Goal: Complete application form: Complete application form

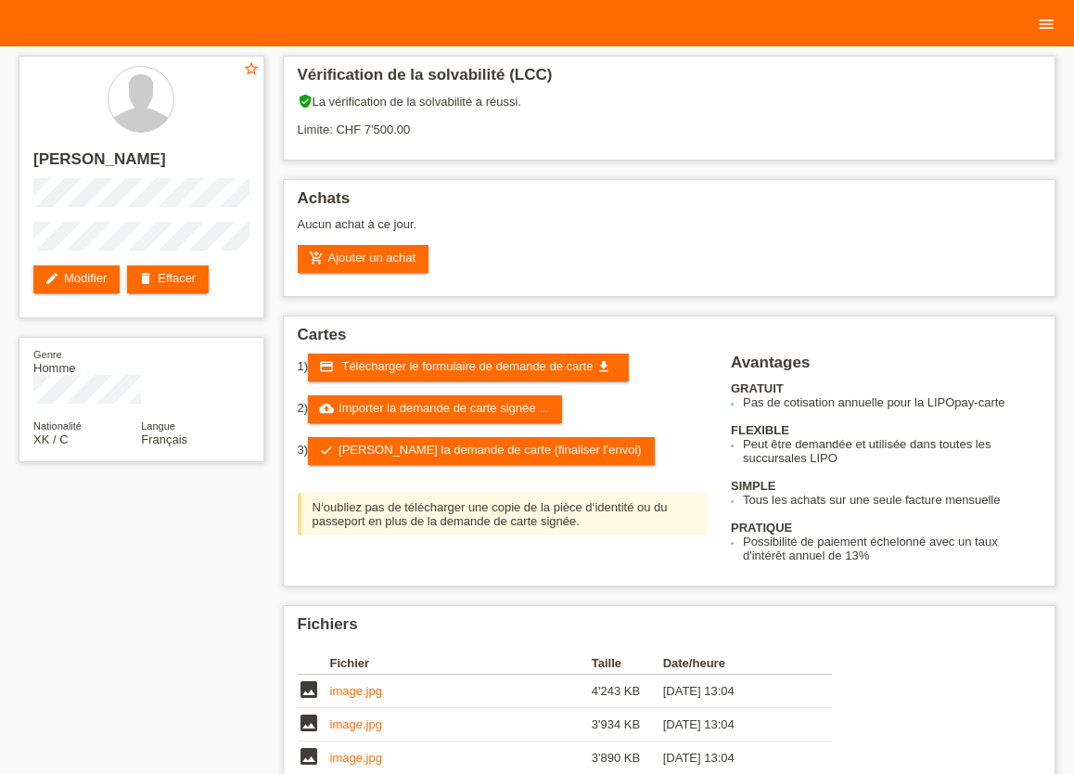
click at [1038, 26] on icon "menu" at bounding box center [1046, 24] width 19 height 19
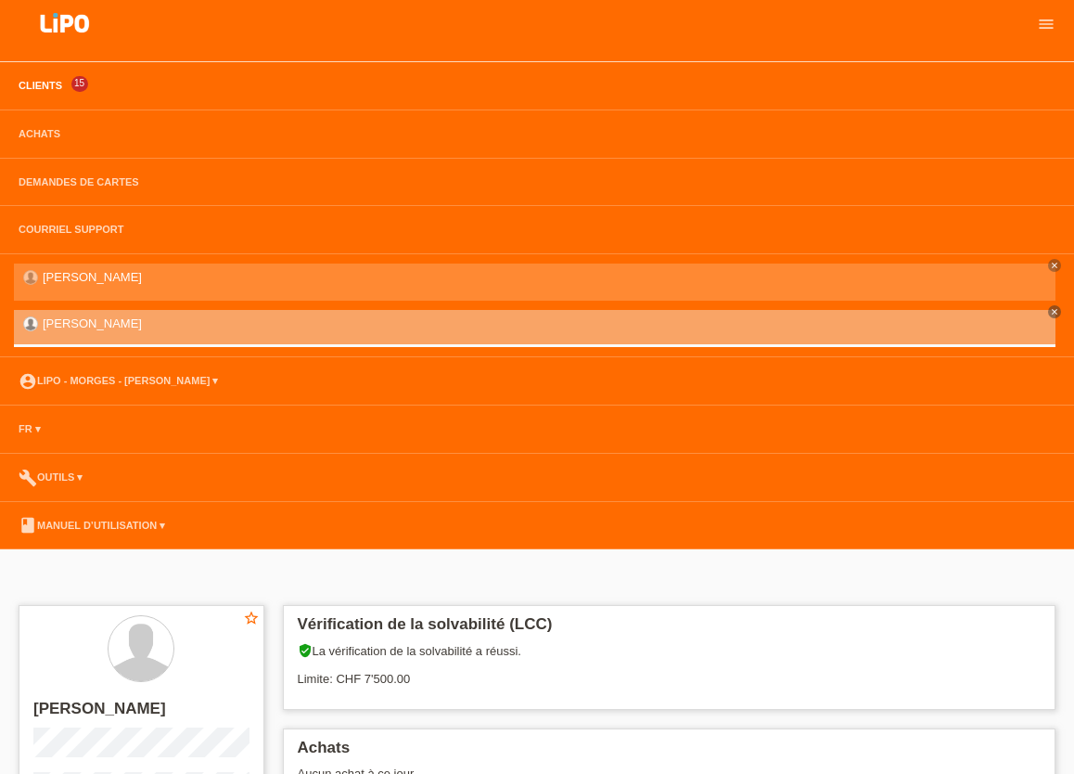
click at [45, 84] on link "Clients" at bounding box center [40, 85] width 62 height 11
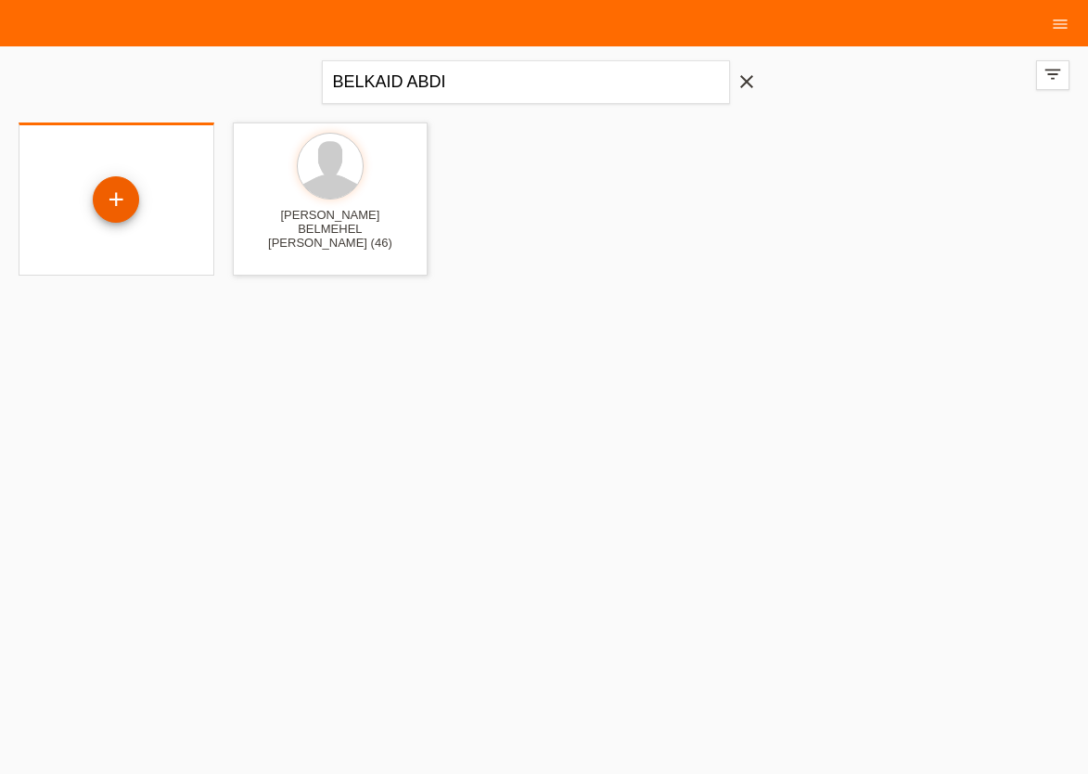
click at [108, 200] on div "+" at bounding box center [116, 199] width 46 height 46
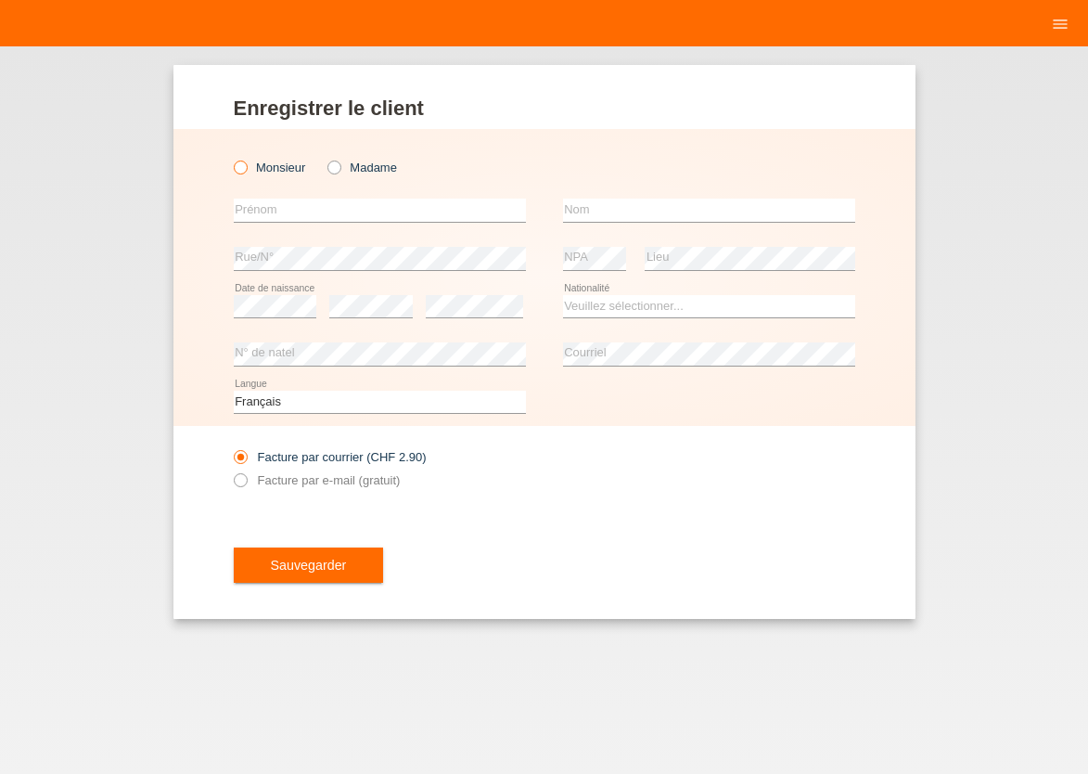
click at [230, 158] on icon at bounding box center [230, 158] width 0 height 0
click at [238, 168] on input "Monsieur" at bounding box center [240, 166] width 12 height 12
radio input "true"
click at [250, 213] on input "text" at bounding box center [380, 209] width 292 height 23
type input "ISAJ"
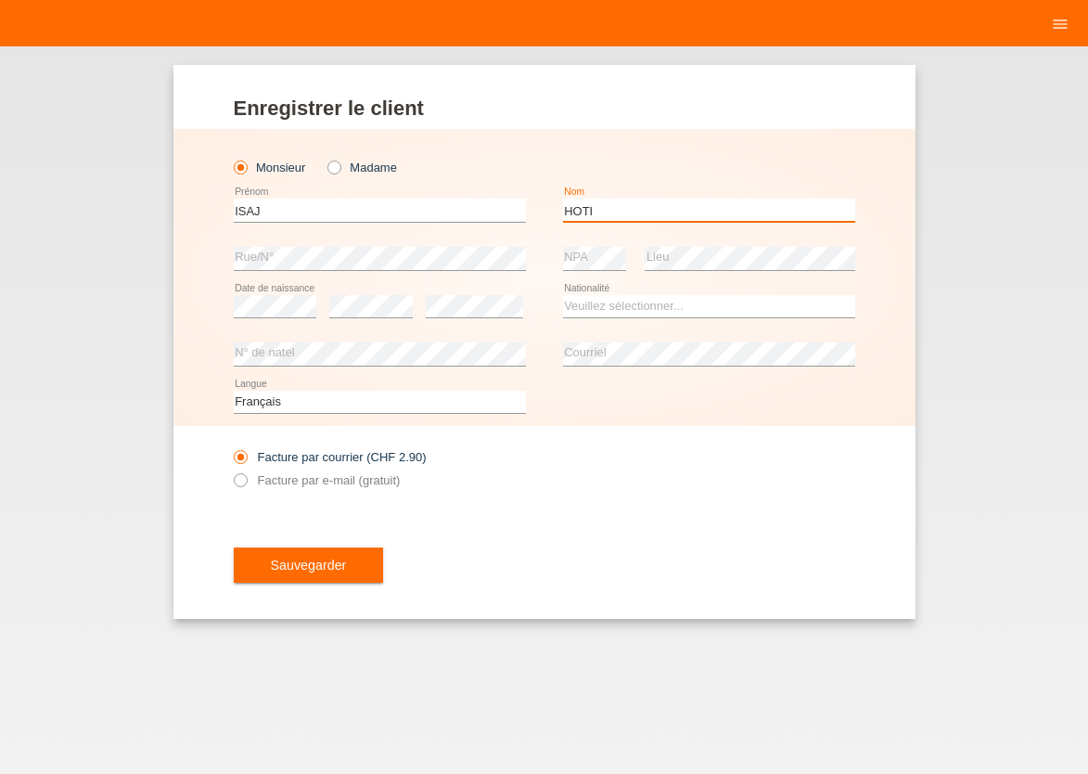
type input "HOTI"
click at [563, 295] on select "Veuillez sélectionner... Suisse Allemagne Autriche Liechtenstein ------------ A…" at bounding box center [709, 306] width 292 height 22
select select "XK"
click at [0, 0] on option "Kosovo" at bounding box center [0, 0] width 0 height 0
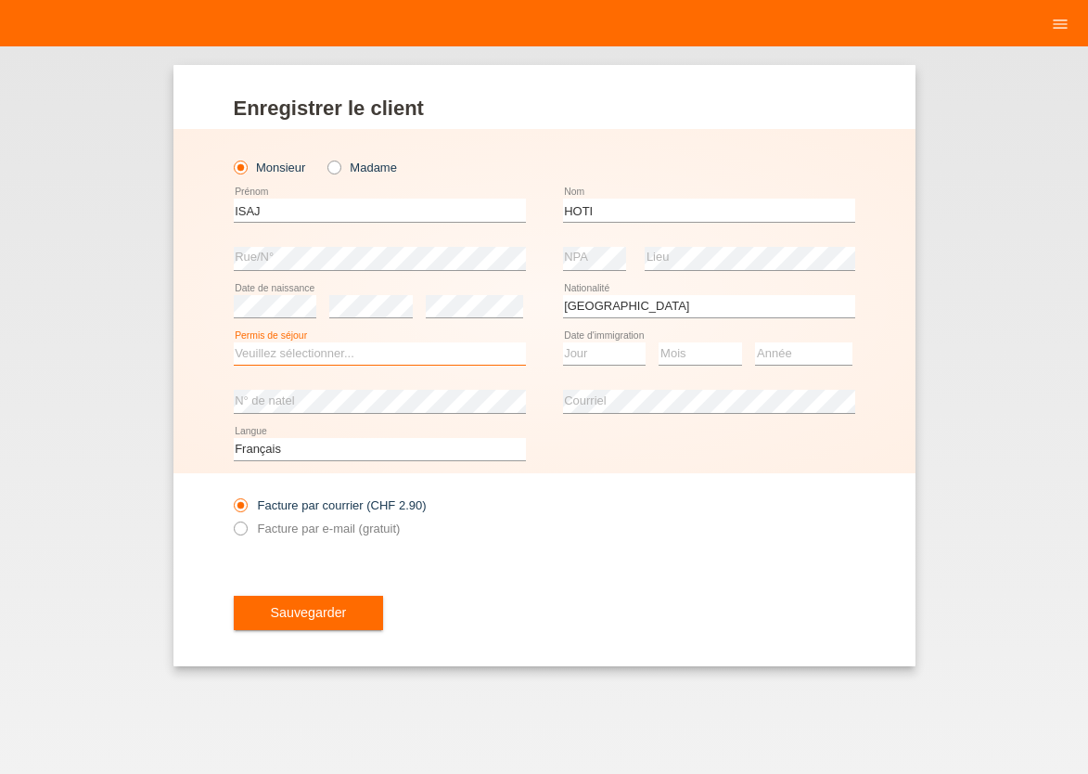
click at [234, 342] on select "Veuillez sélectionner... C B B - Statut de réfugié Autre" at bounding box center [380, 353] width 292 height 22
select select "B"
click at [0, 0] on option "B" at bounding box center [0, 0] width 0 height 0
click at [563, 342] on select "Jour 01 02 03 04 05 06 07 08 09 10 11" at bounding box center [604, 353] width 83 height 22
select select "29"
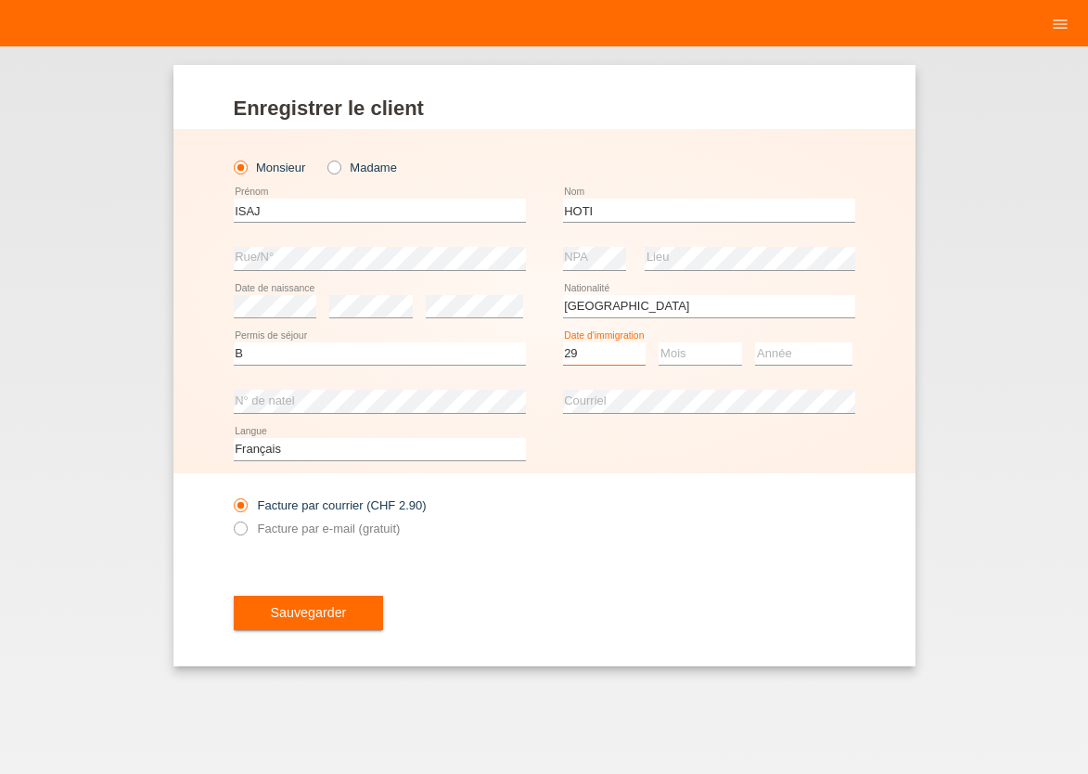
click at [0, 0] on option "29" at bounding box center [0, 0] width 0 height 0
select select "10"
click at [755, 342] on select "Année 2025 2024 2023 2022 2021 2020 2019 2018 2017 2016 2015 2014 2013 2012 201…" at bounding box center [803, 353] width 97 height 22
select select "2011"
click at [0, 0] on option "2011" at bounding box center [0, 0] width 0 height 0
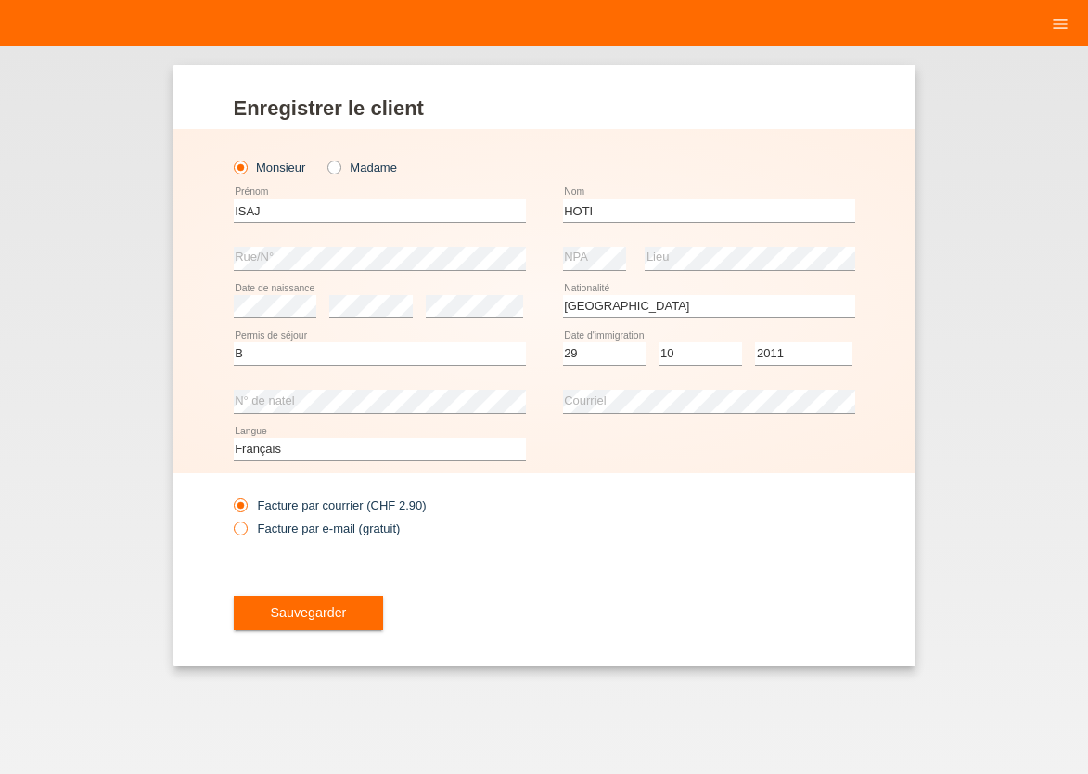
click at [230, 518] on icon at bounding box center [230, 518] width 0 height 0
click at [243, 531] on input "Facture par e-mail (gratuit)" at bounding box center [240, 532] width 12 height 23
radio input "true"
click at [284, 615] on span "Sauvegarder" at bounding box center [309, 612] width 76 height 15
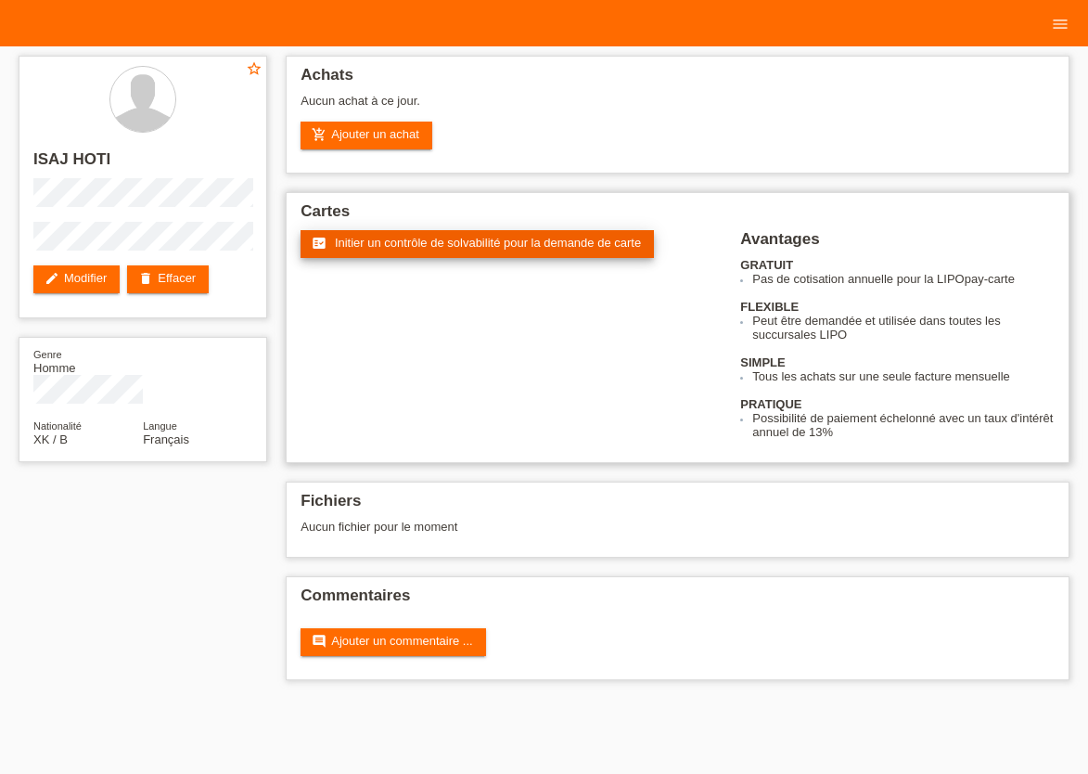
click at [424, 246] on span "Initier un contrôle de solvabilité pour la demande de carte" at bounding box center [488, 243] width 306 height 14
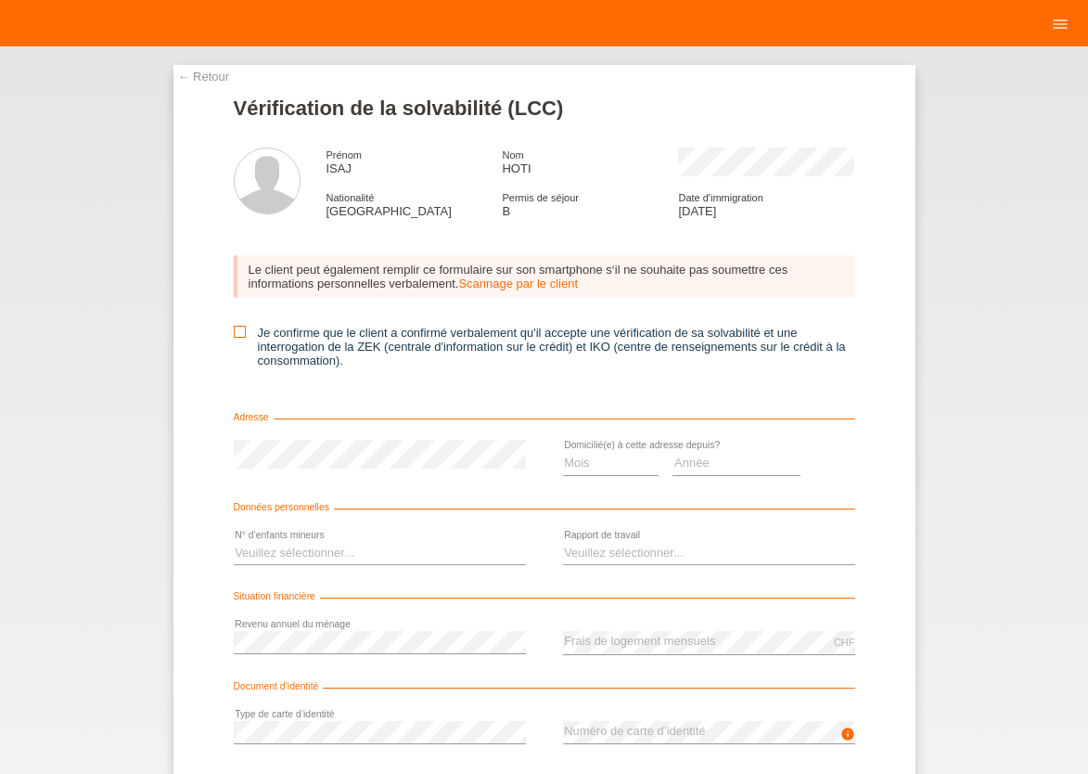
click at [234, 332] on icon at bounding box center [240, 332] width 12 height 12
click at [234, 332] on input "Je confirme que le client a confirmé verbalement qu'il accepte une vérification…" at bounding box center [240, 332] width 12 height 12
checkbox input "true"
click at [563, 452] on select "Mois 01 02 03 04 05 06 07 08 09 10" at bounding box center [611, 463] width 96 height 22
select select "10"
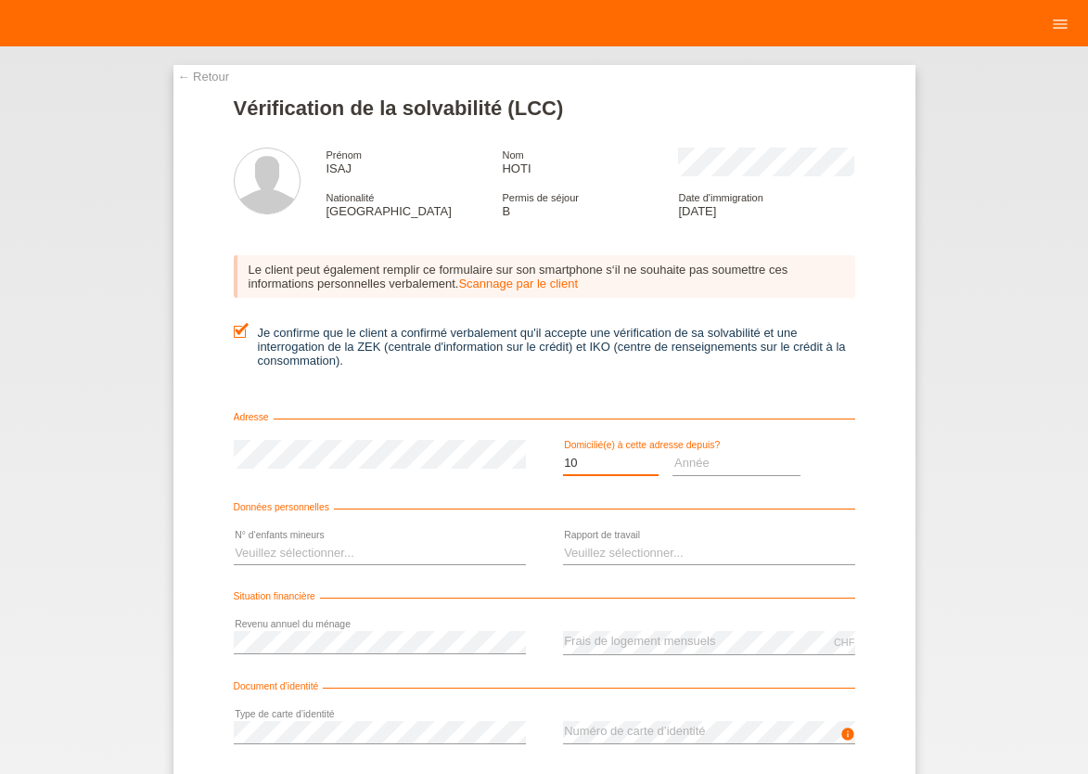
click at [0, 0] on option "10" at bounding box center [0, 0] width 0 height 0
click at [672, 452] on select "Année 2025 2024 2023 2022 2021 2020 2019 2018 2017 2016 2015 2014 2013 2012 201…" at bounding box center [736, 463] width 128 height 22
select select "2015"
click at [0, 0] on option "2015" at bounding box center [0, 0] width 0 height 0
click at [234, 542] on select "Veuillez sélectionner... 0 1 2 3 4 5 6 7 8 9" at bounding box center [380, 553] width 292 height 22
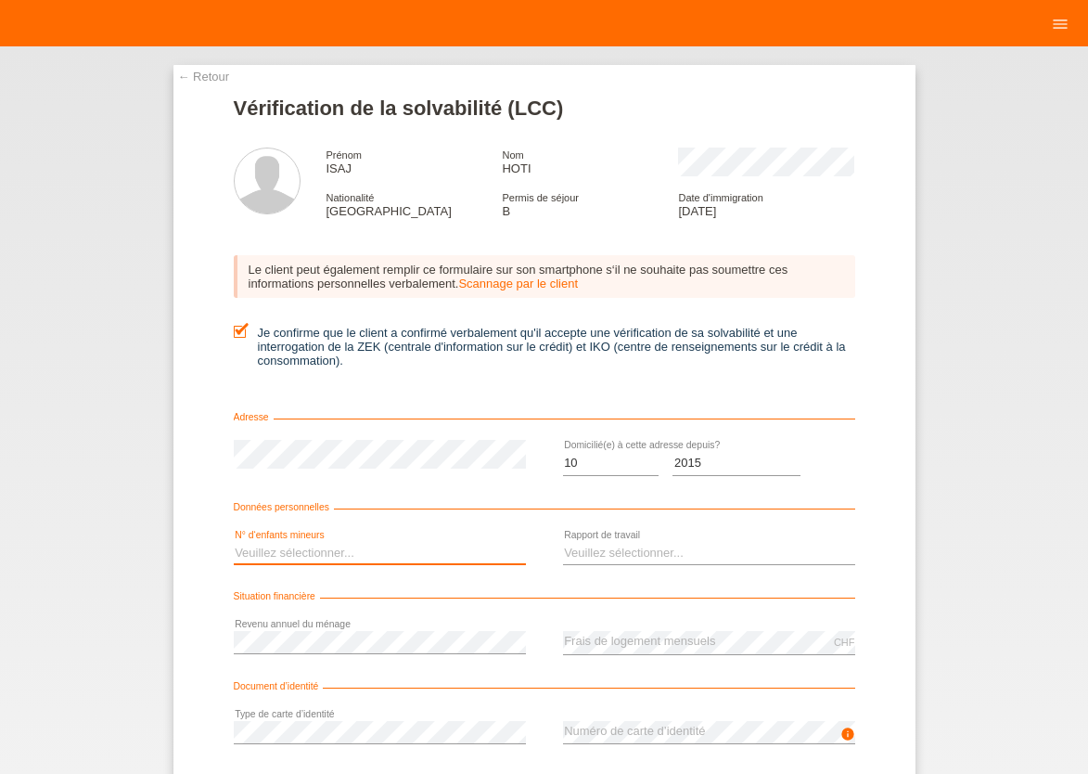
select select "2"
click at [0, 0] on option "2" at bounding box center [0, 0] width 0 height 0
click at [563, 542] on select "Veuillez sélectionner... A durée indéterminée A durée déterminée Apprenti/étudi…" at bounding box center [709, 553] width 292 height 22
select select "UNLIMITED"
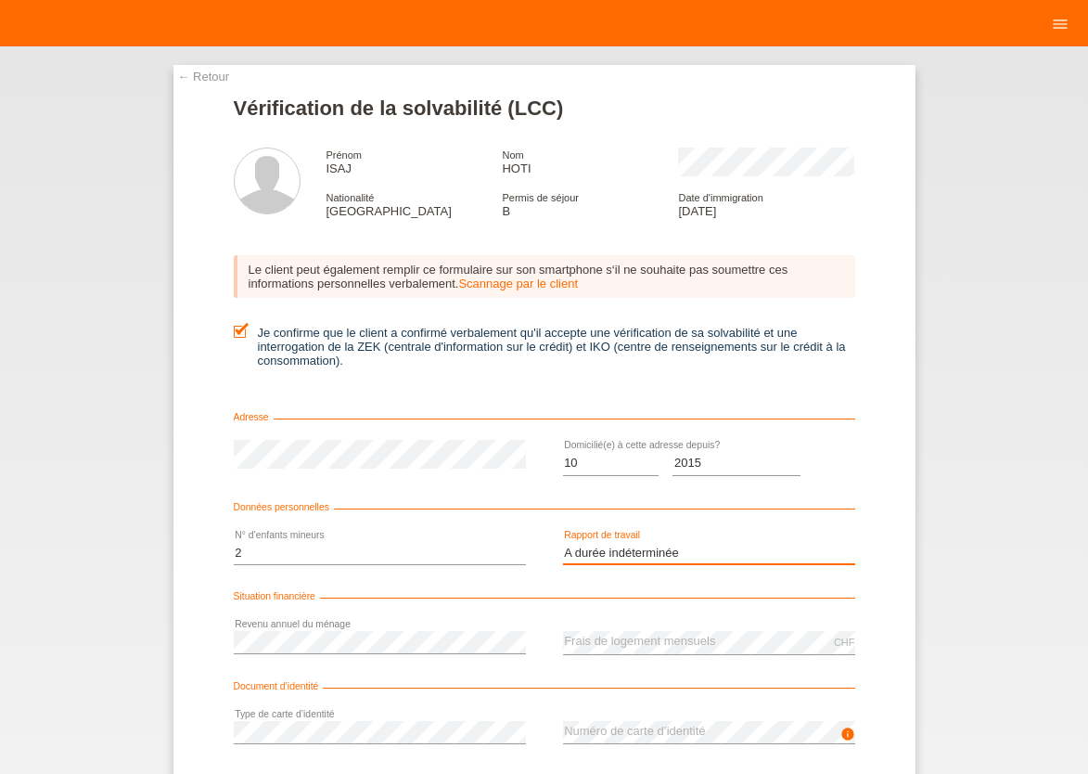
click at [0, 0] on option "A durée indéterminée" at bounding box center [0, 0] width 0 height 0
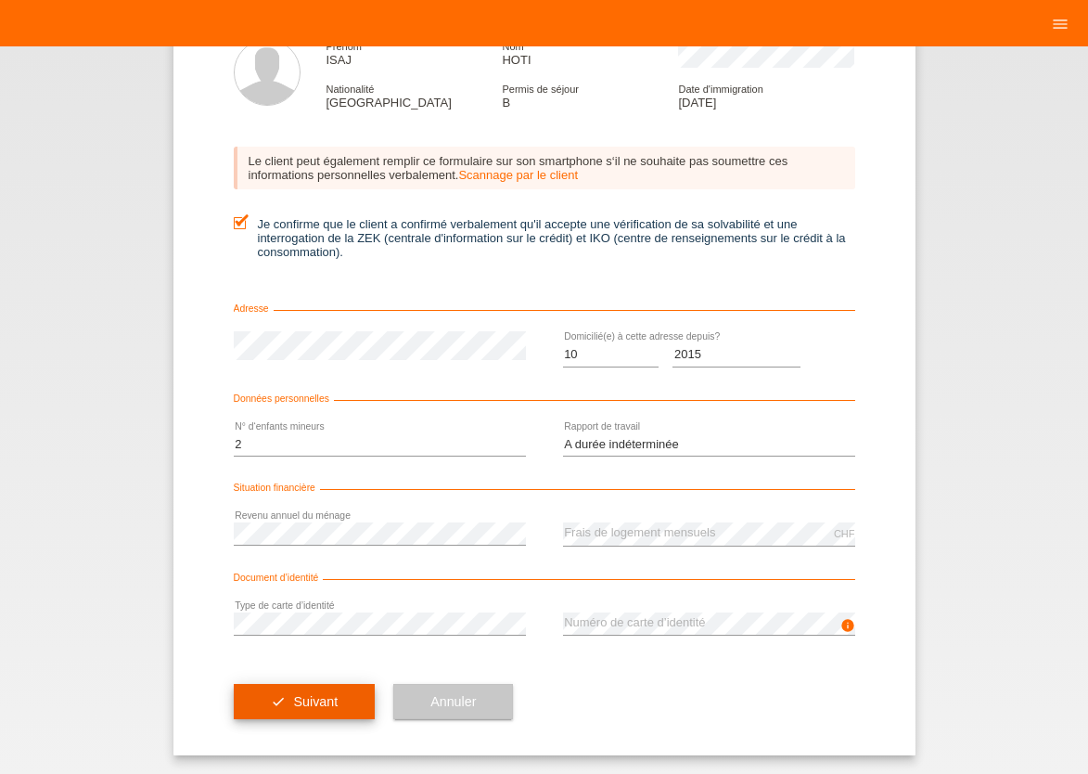
click at [310, 692] on button "check Suivant" at bounding box center [305, 701] width 142 height 35
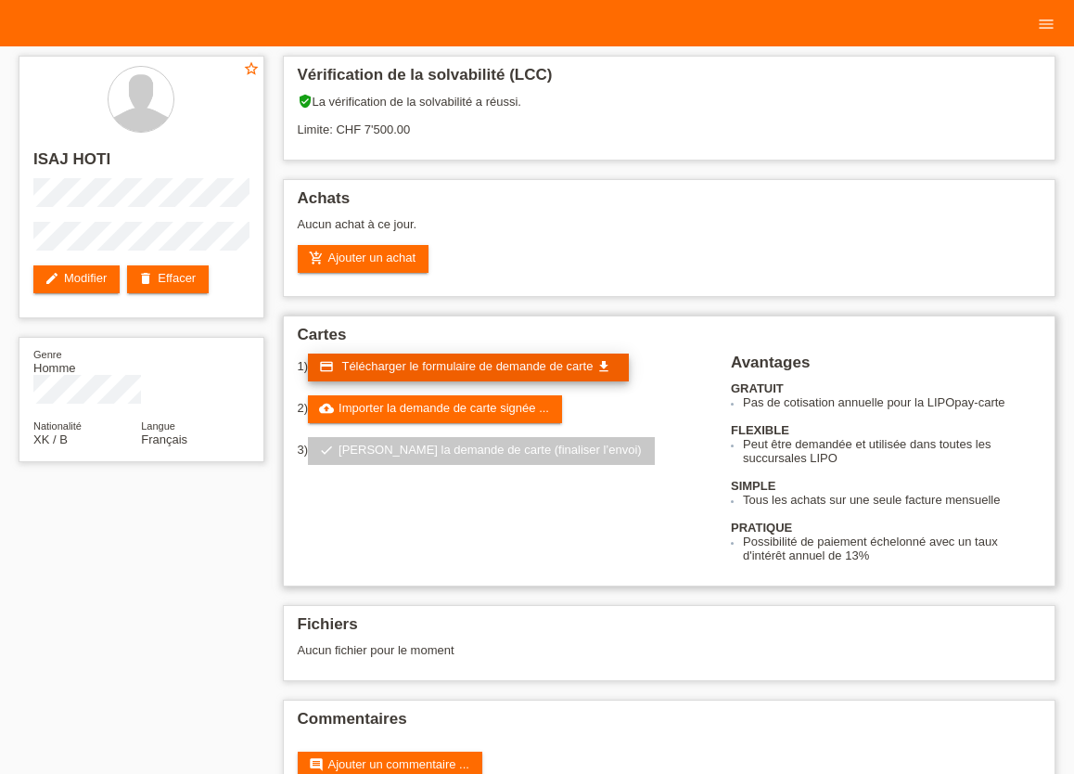
click at [476, 377] on link "credit_card Télécharger le formulaire de demande de carte get_app" at bounding box center [468, 367] width 321 height 28
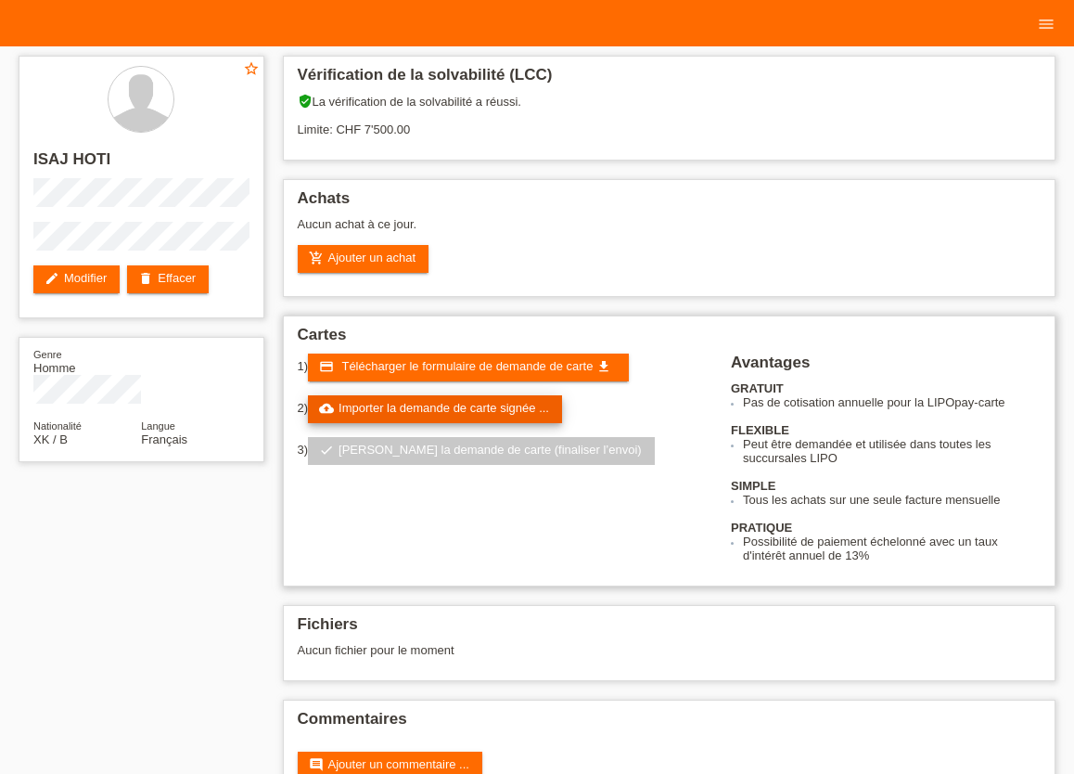
click at [402, 410] on link "cloud_upload Importer la demande de carte signée ..." at bounding box center [435, 409] width 254 height 28
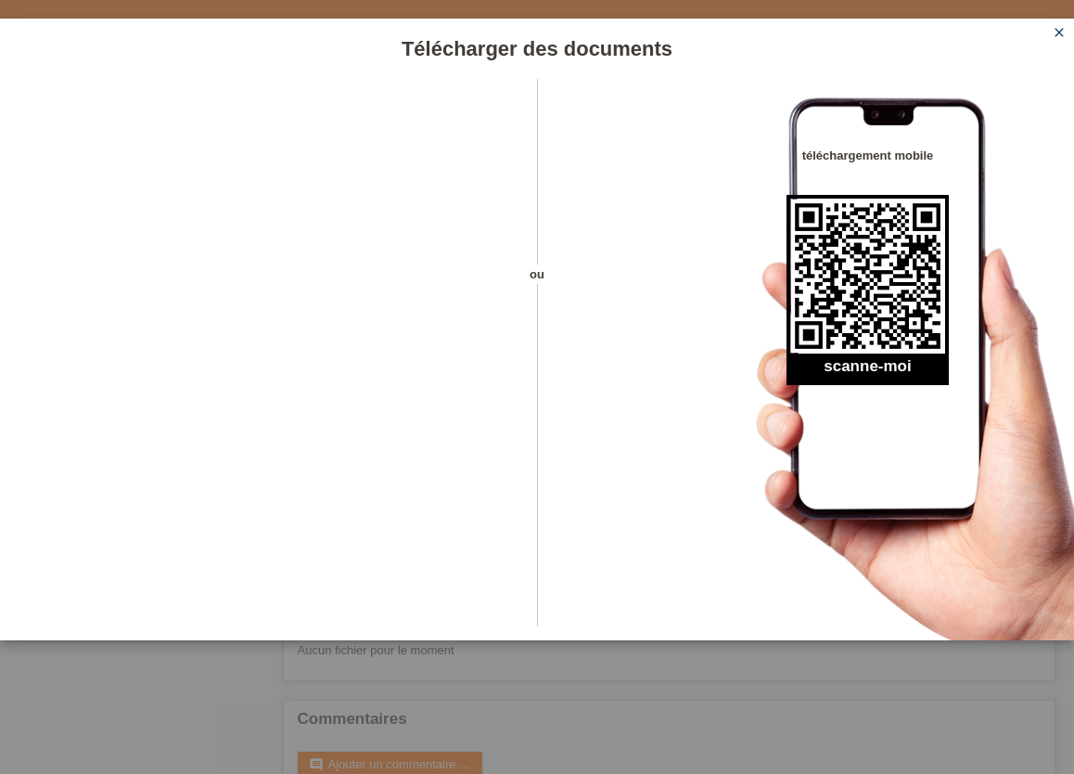
click at [1055, 35] on icon "close" at bounding box center [1059, 32] width 15 height 15
